Goal: Task Accomplishment & Management: Manage account settings

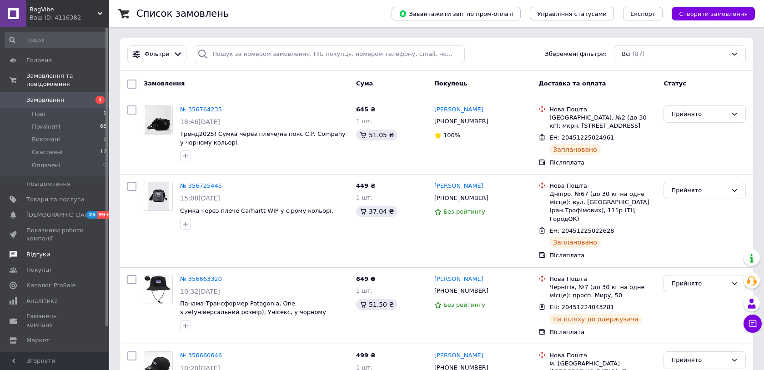
click at [41, 256] on span "Відгуки" at bounding box center [38, 255] width 24 height 8
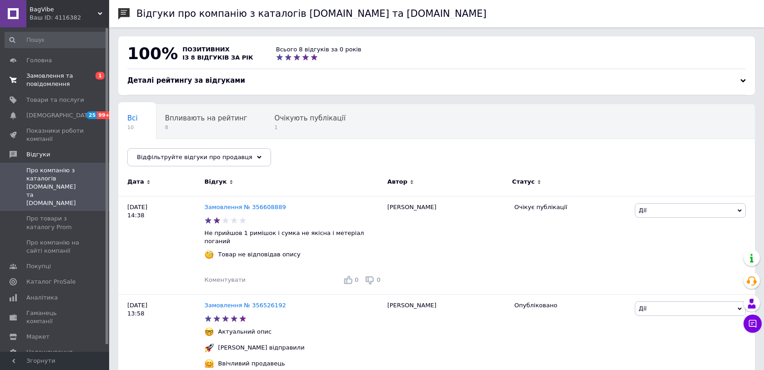
click at [44, 72] on span "Замовлення та повідомлення" at bounding box center [55, 80] width 58 height 16
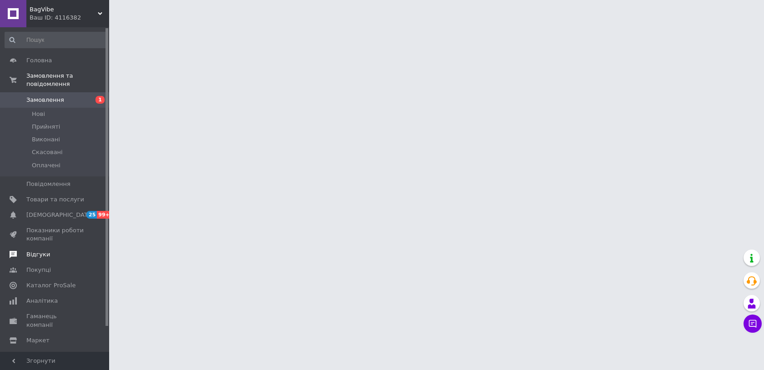
click at [49, 259] on link "Відгуки" at bounding box center [56, 254] width 112 height 15
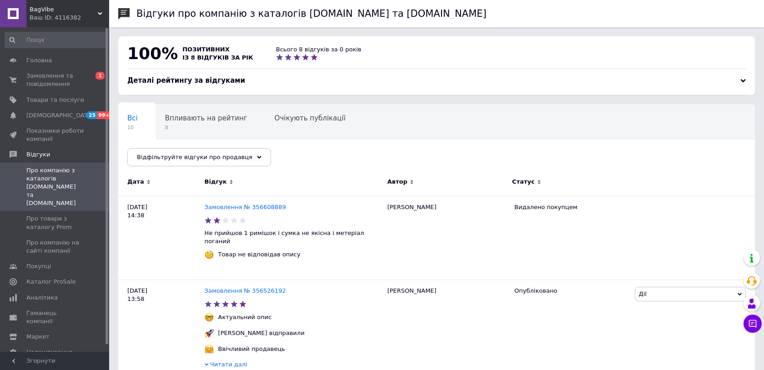
scroll to position [5, 0]
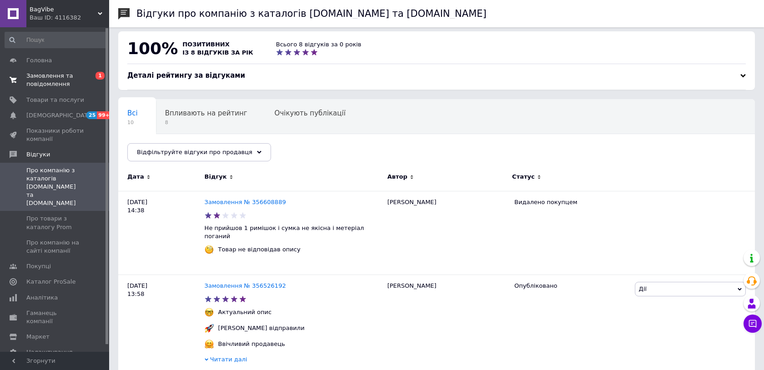
click at [84, 86] on span "Замовлення та повідомлення" at bounding box center [55, 80] width 58 height 16
